Goal: Navigation & Orientation: Find specific page/section

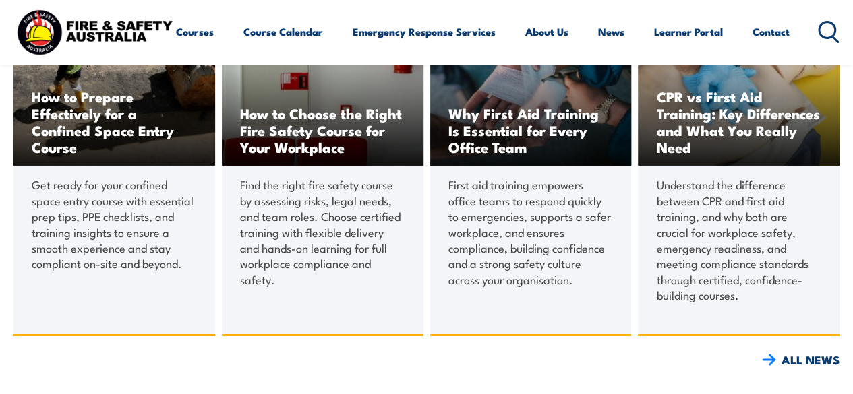
scroll to position [2192, 0]
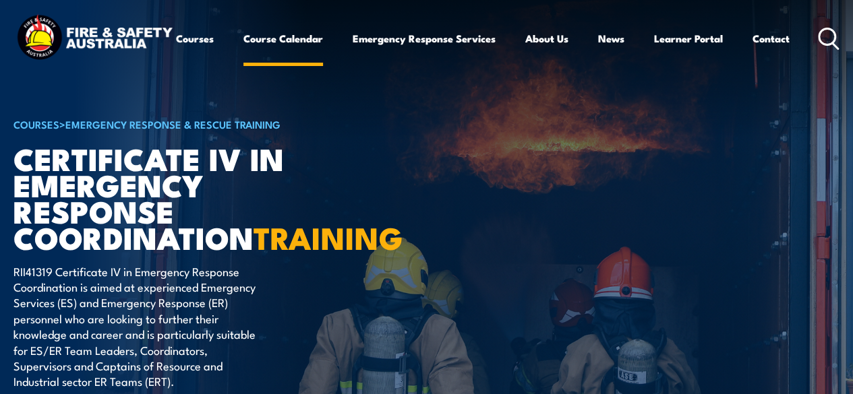
click at [243, 55] on link "Course Calendar" at bounding box center [283, 38] width 80 height 32
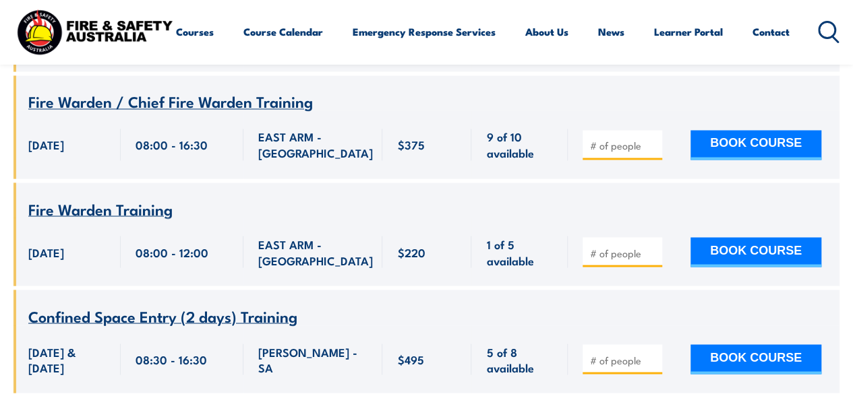
scroll to position [3646, 0]
